Goal: Task Accomplishment & Management: Use online tool/utility

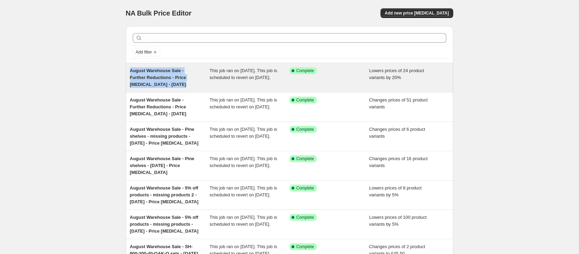
drag, startPoint x: 191, startPoint y: 86, endPoint x: 126, endPoint y: 72, distance: 66.6
click at [126, 72] on div "August Warehouse Sale - Further Reductions - Price [MEDICAL_DATA] - [DATE] This…" at bounding box center [290, 77] width 328 height 29
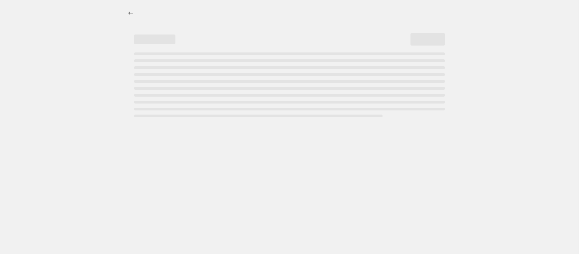
select select "percentage"
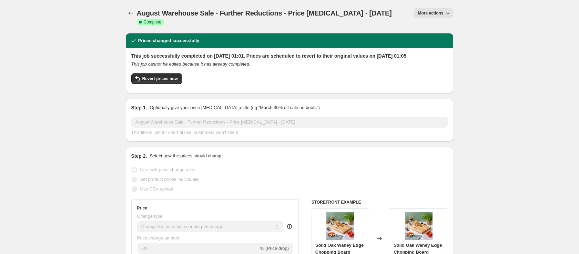
click at [197, 11] on span "August Warehouse Sale - Further Reductions - Price [MEDICAL_DATA] - [DATE]" at bounding box center [264, 13] width 255 height 8
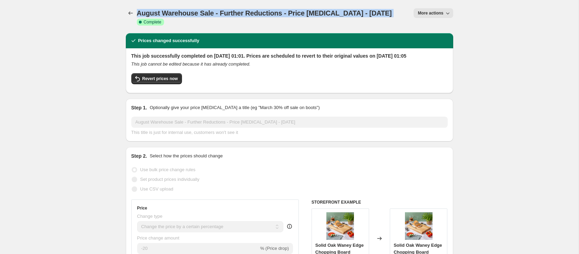
click at [197, 11] on span "August Warehouse Sale - Further Reductions - Price [MEDICAL_DATA] - [DATE]" at bounding box center [264, 13] width 255 height 8
copy span "August Warehouse Sale - Further Reductions - Price [MEDICAL_DATA] - [DATE]"
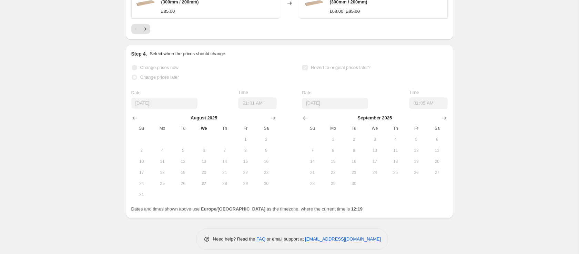
scroll to position [683, 0]
select select "percentage"
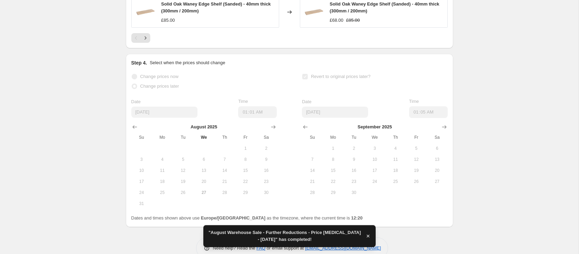
scroll to position [0, 0]
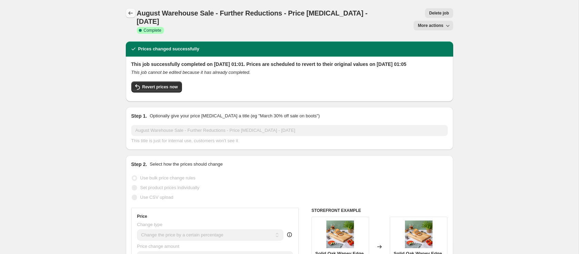
click at [127, 13] on icon "Price change jobs" at bounding box center [130, 13] width 7 height 7
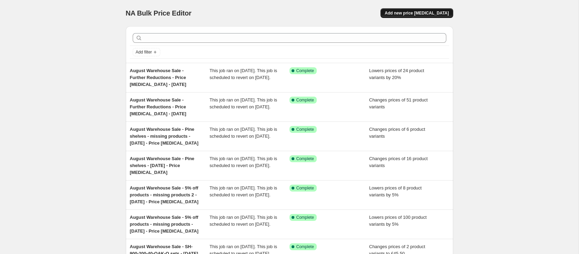
click at [414, 13] on span "Add new price [MEDICAL_DATA]" at bounding box center [417, 13] width 64 height 6
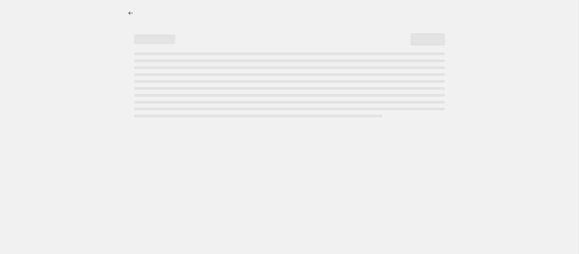
select select "percentage"
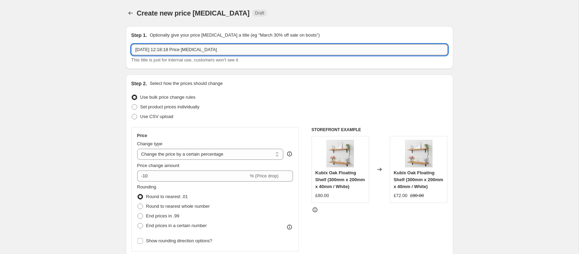
click at [181, 52] on input "27 Aug 2025, 12:18:18 Price change job" at bounding box center [289, 49] width 317 height 11
paste input "August Warehouse Sale - Further Reductions - Price [MEDICAL_DATA] - [DATE]"
click at [280, 49] on input "August Warehouse Sale - Further Reductions - Price [MEDICAL_DATA] - [DATE]" at bounding box center [289, 49] width 317 height 11
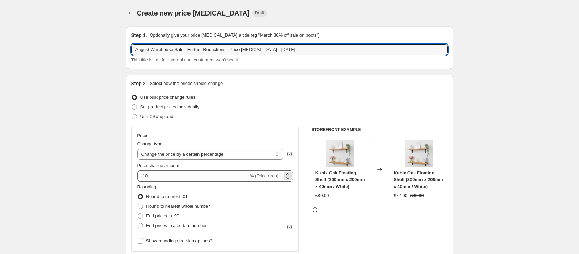
type input "August Warehouse Sale - Further Reductions - Price [MEDICAL_DATA] - [DATE]"
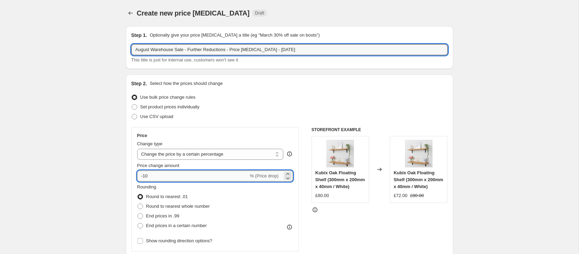
click at [156, 179] on input "-10" at bounding box center [192, 175] width 111 height 11
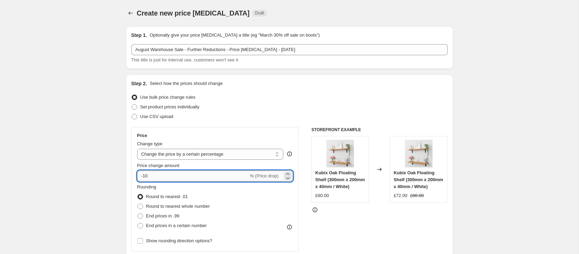
type input "-1"
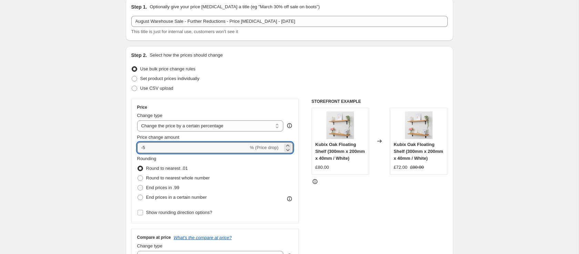
scroll to position [34, 0]
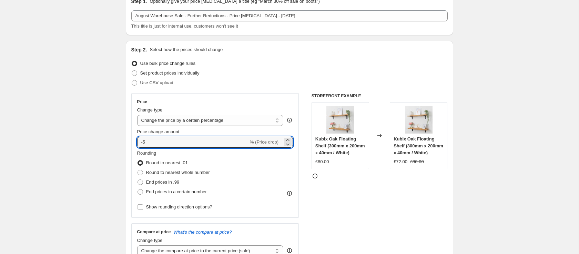
type input "-5"
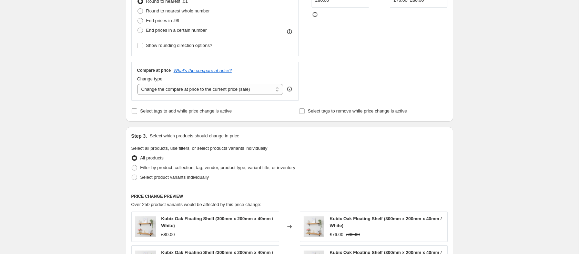
scroll to position [198, 0]
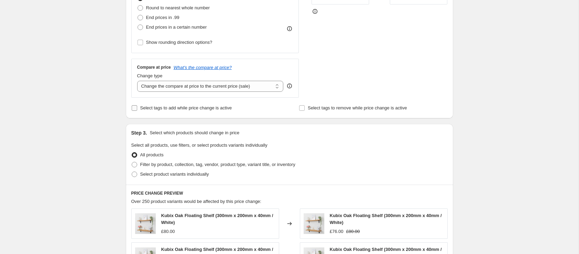
click at [133, 108] on input "Select tags to add while price change is active" at bounding box center [135, 108] width 6 height 6
checkbox input "true"
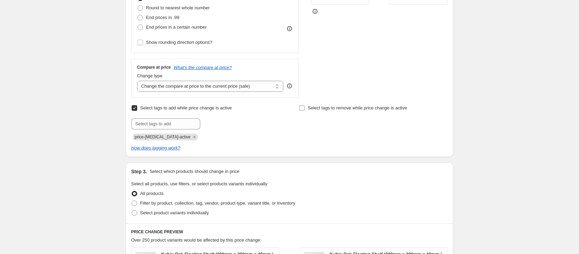
click at [300, 109] on input "Select tags to remove while price change is active" at bounding box center [302, 108] width 6 height 6
checkbox input "true"
click at [191, 137] on icon "Remove price-change-job-active" at bounding box center [194, 137] width 6 height 6
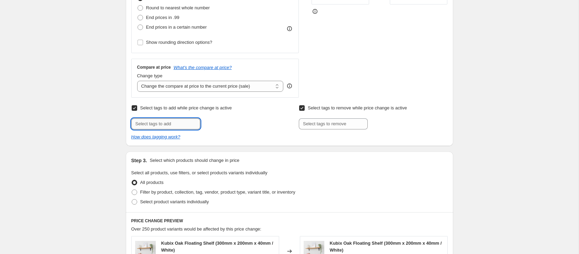
click at [173, 125] on input "text" at bounding box center [165, 123] width 69 height 11
click at [160, 126] on input "Sale" at bounding box center [165, 123] width 69 height 11
type input "sale"
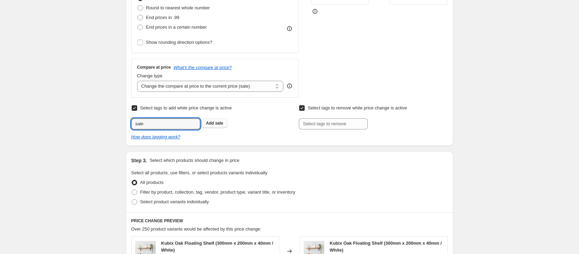
click at [221, 123] on span "sale" at bounding box center [219, 123] width 8 height 5
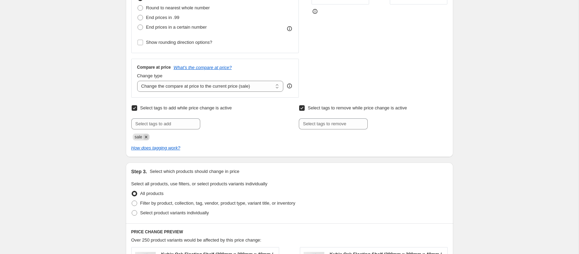
click at [147, 139] on icon "Remove sale" at bounding box center [146, 137] width 6 height 6
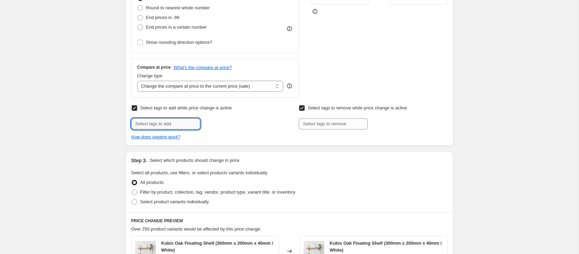
click at [147, 124] on input "text" at bounding box center [165, 123] width 69 height 11
type input "Sale"
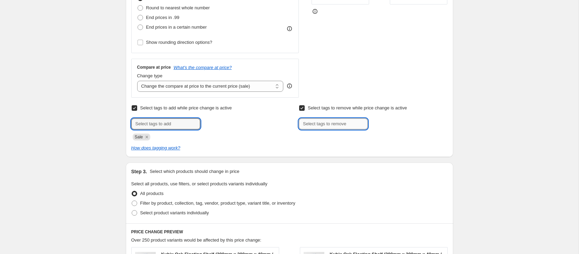
click at [334, 120] on input "text" at bounding box center [333, 123] width 69 height 11
type input "Eligible for discount"
click at [382, 117] on div "Select tags to remove while price change is active Submit Eligible for discount…" at bounding box center [373, 116] width 149 height 26
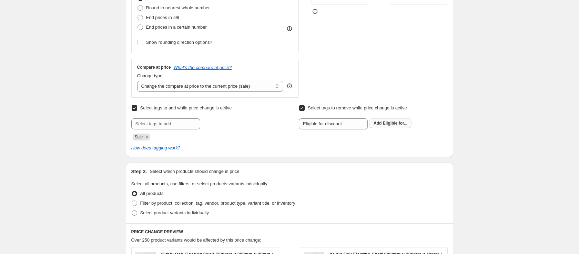
click at [383, 122] on span "Add Eligible for..." at bounding box center [391, 123] width 34 height 6
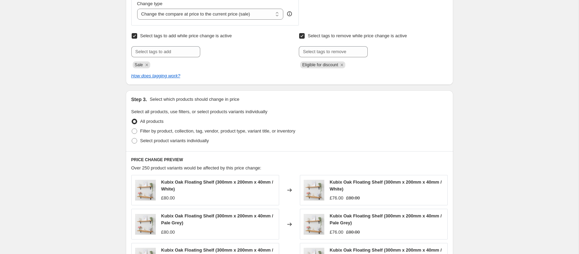
scroll to position [271, 0]
click at [134, 140] on span at bounding box center [135, 140] width 6 height 6
click at [132, 138] on input "Select product variants individually" at bounding box center [132, 137] width 0 height 0
radio input "true"
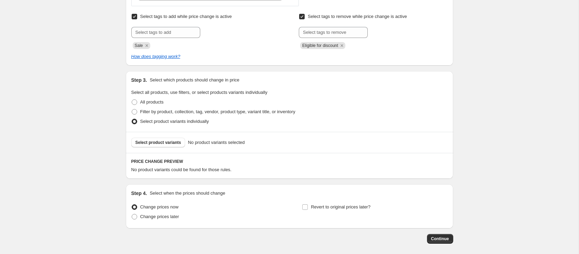
scroll to position [290, 0]
click at [168, 142] on span "Select product variants" at bounding box center [159, 142] width 46 height 6
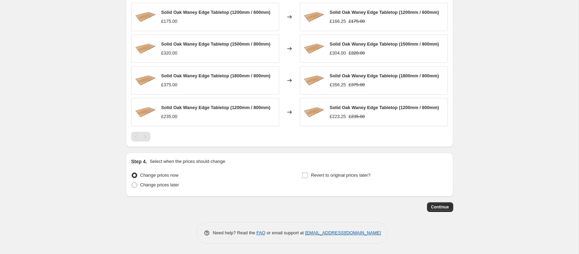
scroll to position [472, 0]
click at [305, 177] on input "Revert to original prices later?" at bounding box center [305, 175] width 6 height 6
checkbox input "true"
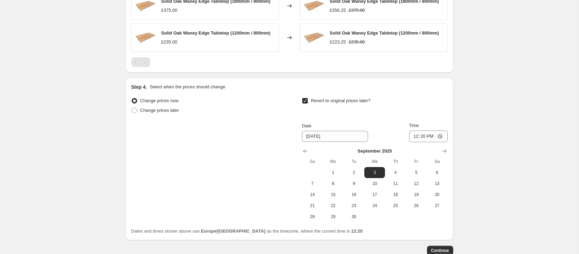
scroll to position [539, 0]
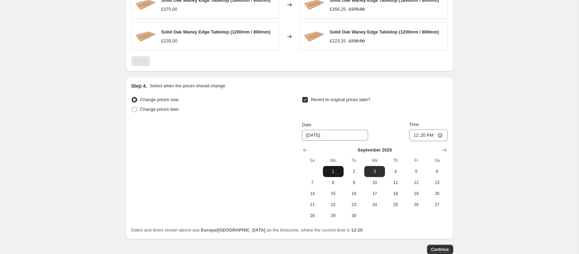
click at [336, 174] on span "1" at bounding box center [333, 172] width 15 height 6
type input "[DATE]"
click at [428, 141] on input "12:20" at bounding box center [428, 135] width 39 height 12
click at [423, 141] on input "12:20" at bounding box center [428, 135] width 39 height 12
type input "01:05"
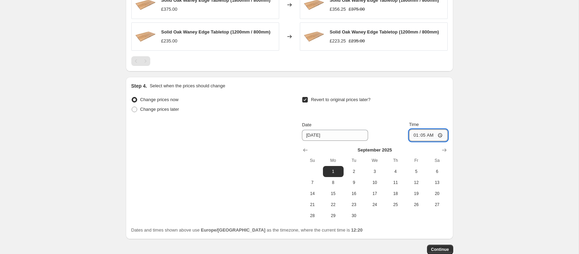
click at [442, 141] on input "01:05" at bounding box center [428, 135] width 39 height 12
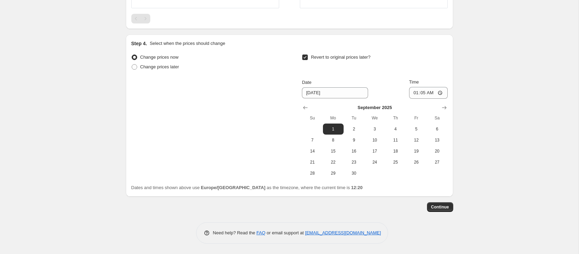
scroll to position [590, 0]
click at [451, 206] on button "Continue" at bounding box center [440, 207] width 26 height 10
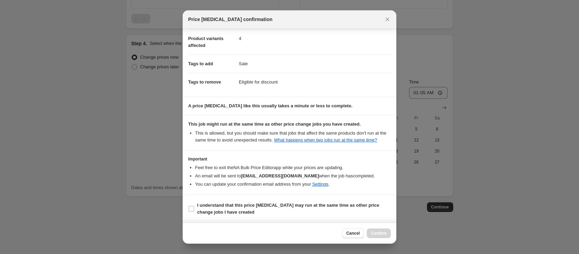
scroll to position [94, 0]
click at [337, 204] on b "I understand that this price change job may run at the same time as other price…" at bounding box center [288, 208] width 182 height 12
click at [194, 206] on input "I understand that this price change job may run at the same time as other price…" at bounding box center [192, 209] width 6 height 6
checkbox input "true"
click at [380, 231] on span "Confirm" at bounding box center [379, 233] width 16 height 6
